Goal: Task Accomplishment & Management: Manage account settings

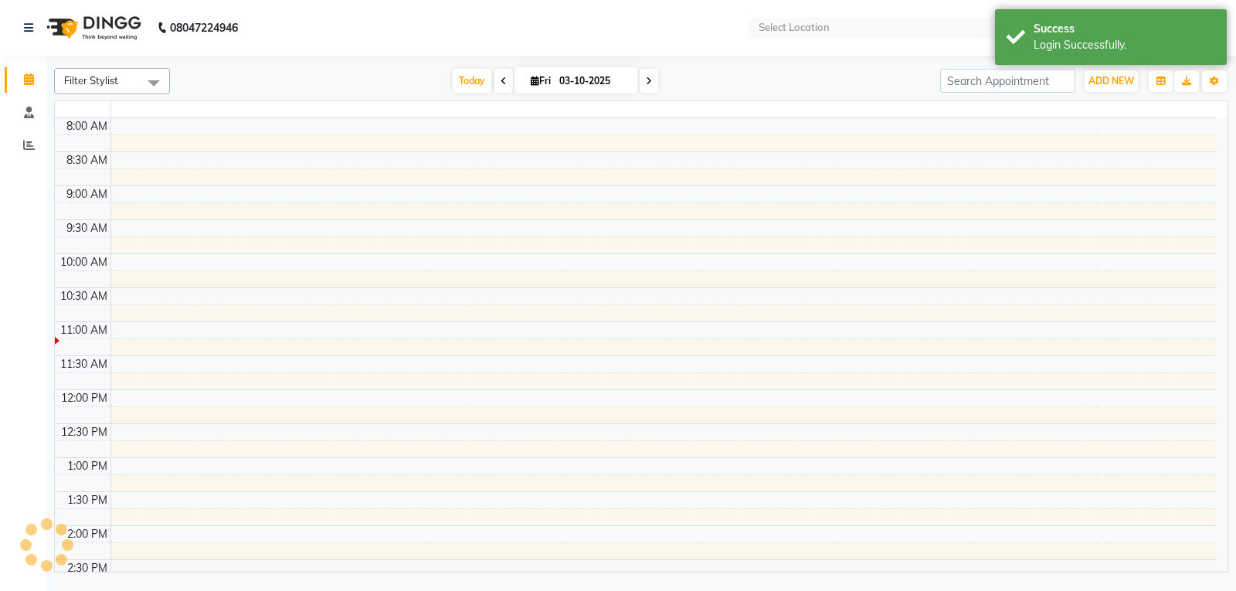
select select "en"
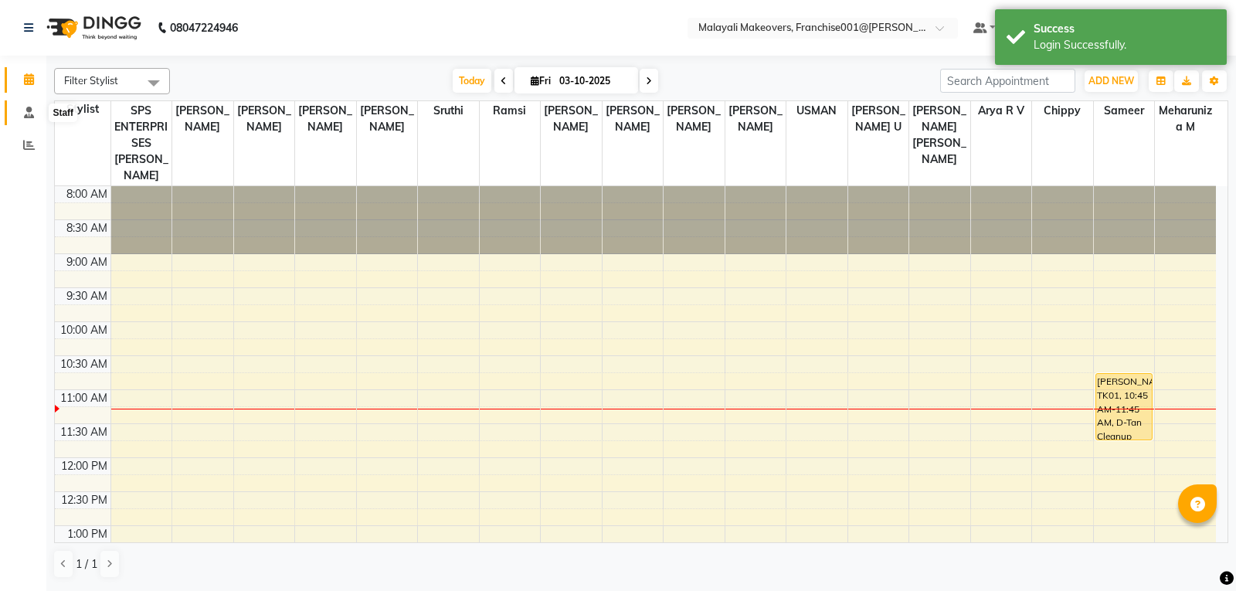
click at [32, 111] on icon at bounding box center [29, 113] width 10 height 12
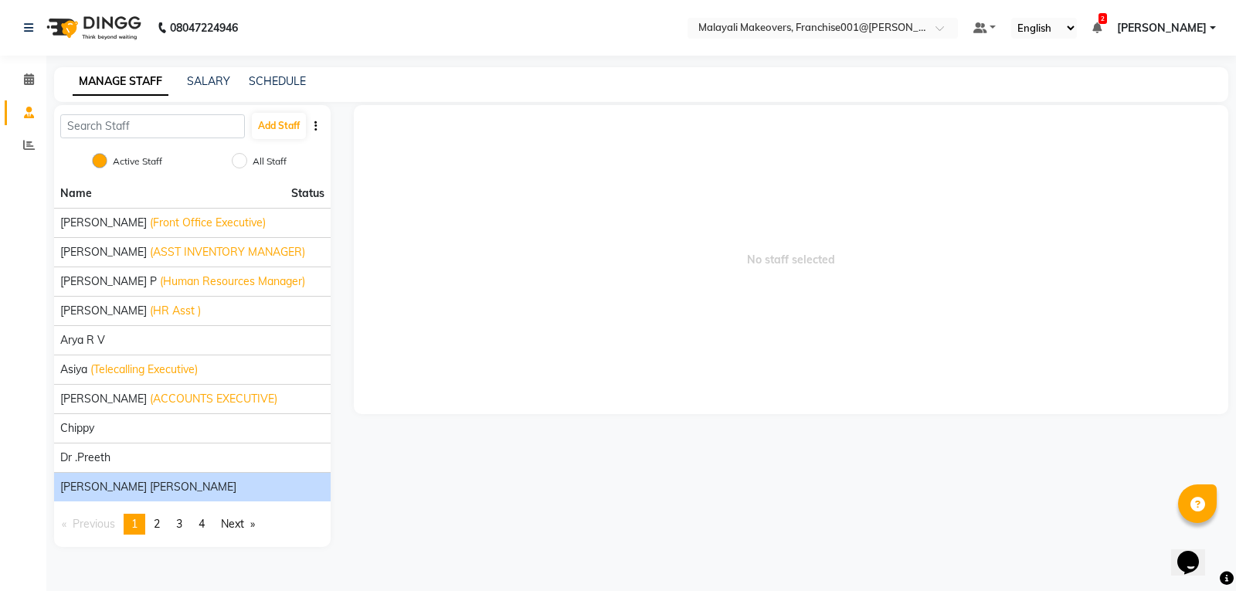
click at [85, 491] on span "[PERSON_NAME] [PERSON_NAME]" at bounding box center [148, 487] width 176 height 16
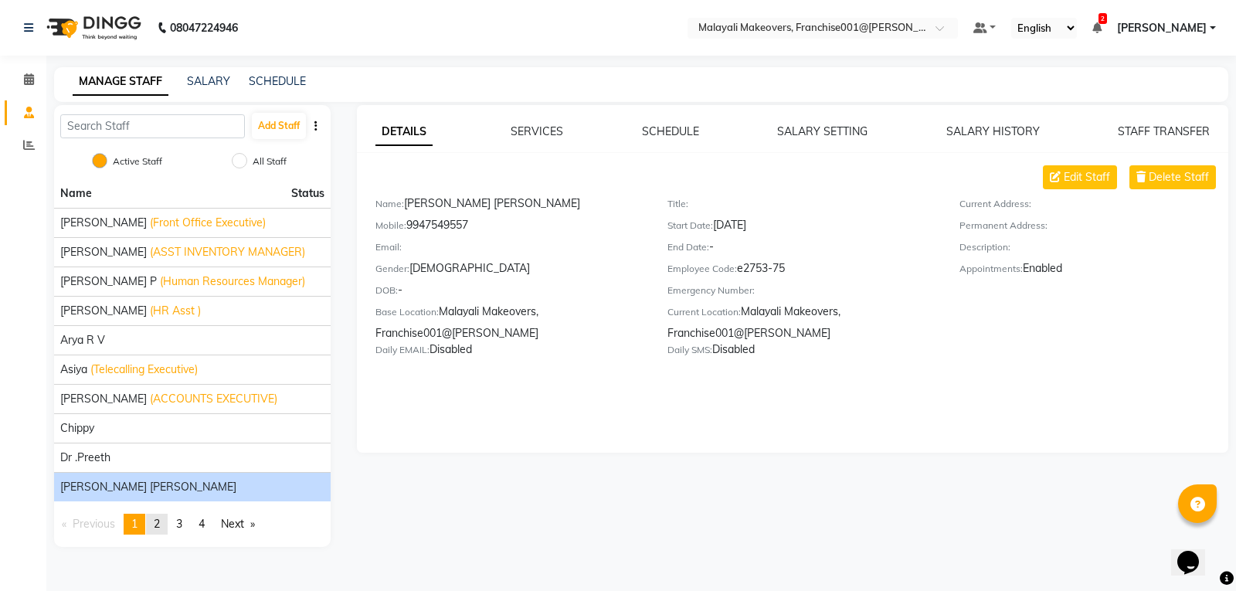
click at [158, 524] on span "2" at bounding box center [157, 524] width 6 height 14
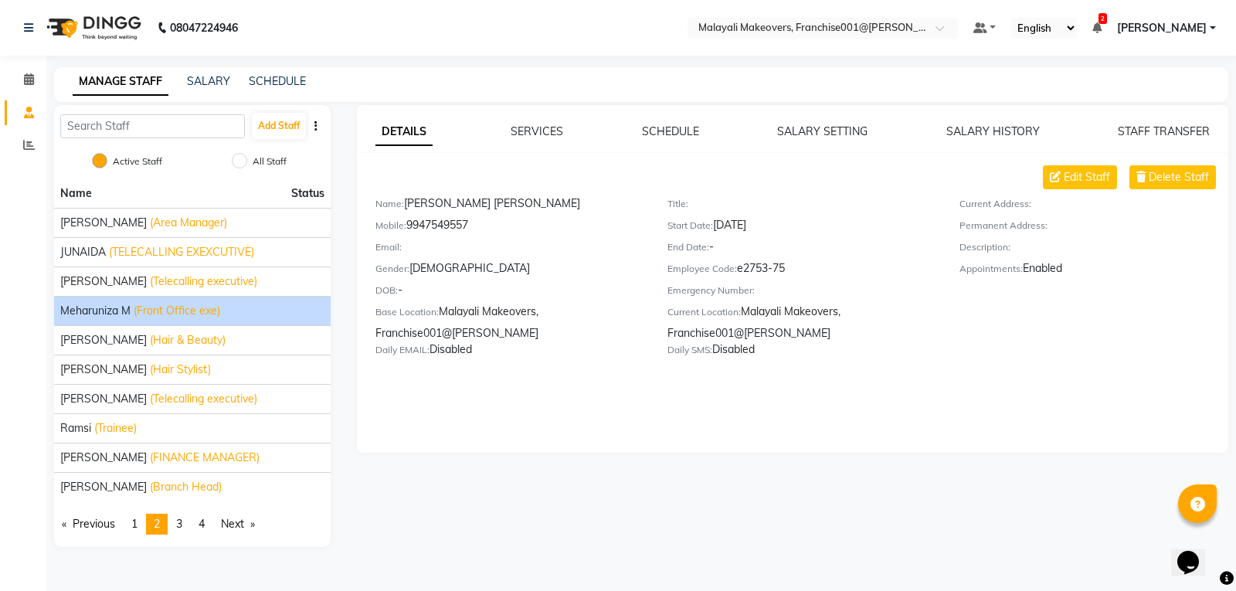
click at [93, 311] on span "Meharuniza M" at bounding box center [95, 311] width 70 height 16
